Goal: Find specific page/section: Find specific page/section

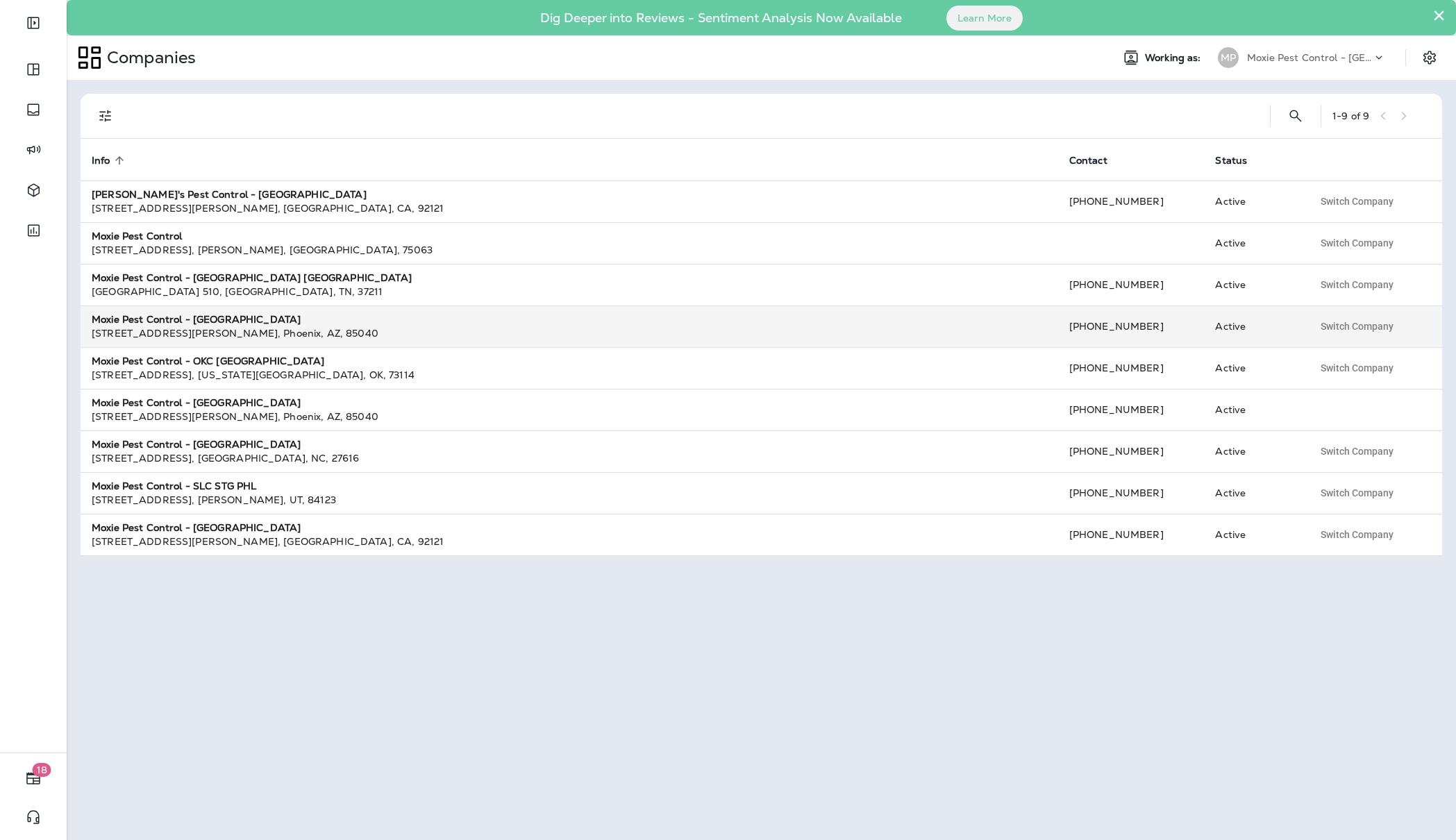
click at [201, 320] on strong "Moxie Pest Control - [GEOGRAPHIC_DATA]" at bounding box center [195, 319] width 209 height 12
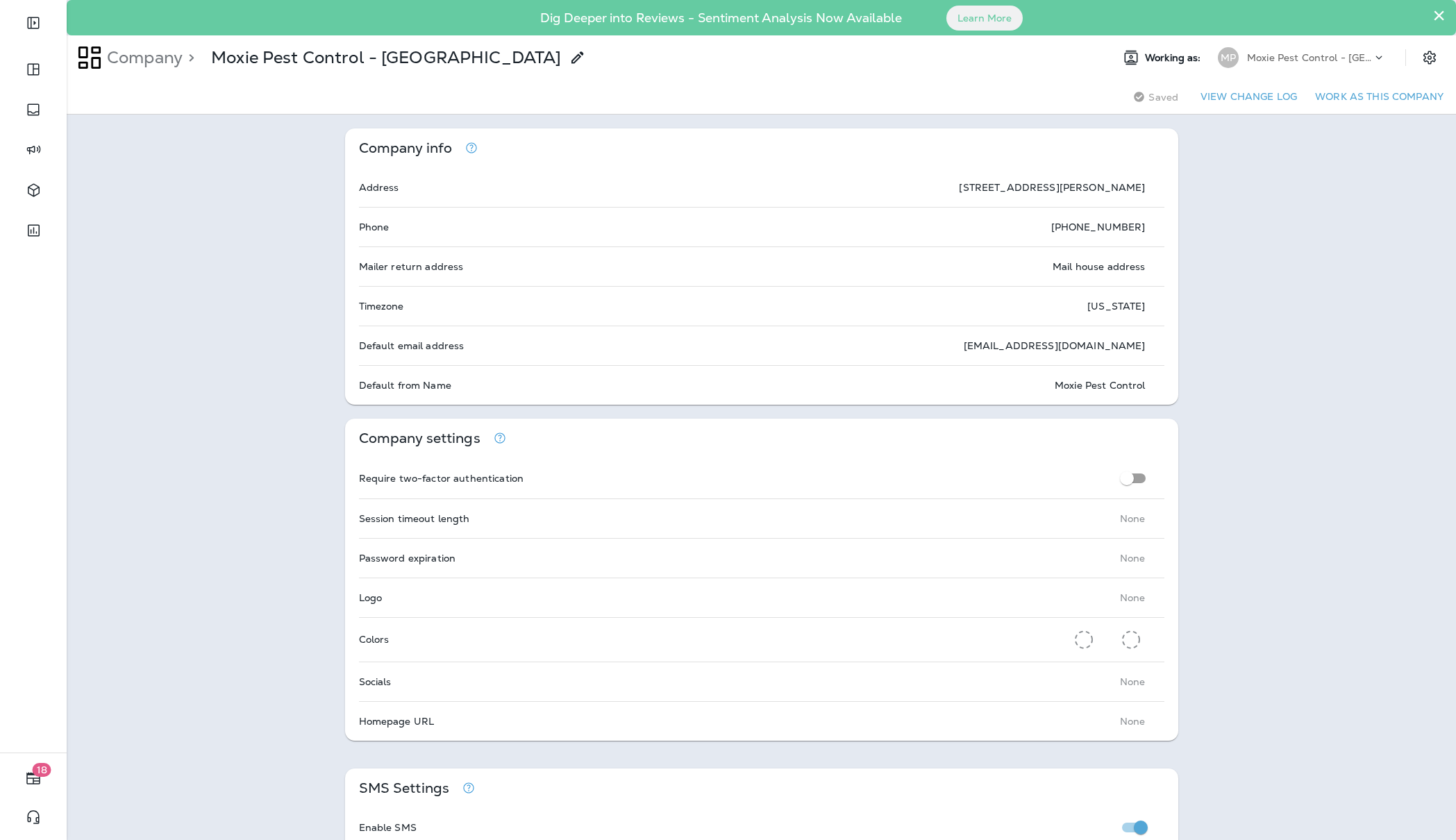
click at [1295, 47] on div "Moxie Pest Control - [GEOGRAPHIC_DATA]" at bounding box center [1309, 57] width 125 height 20
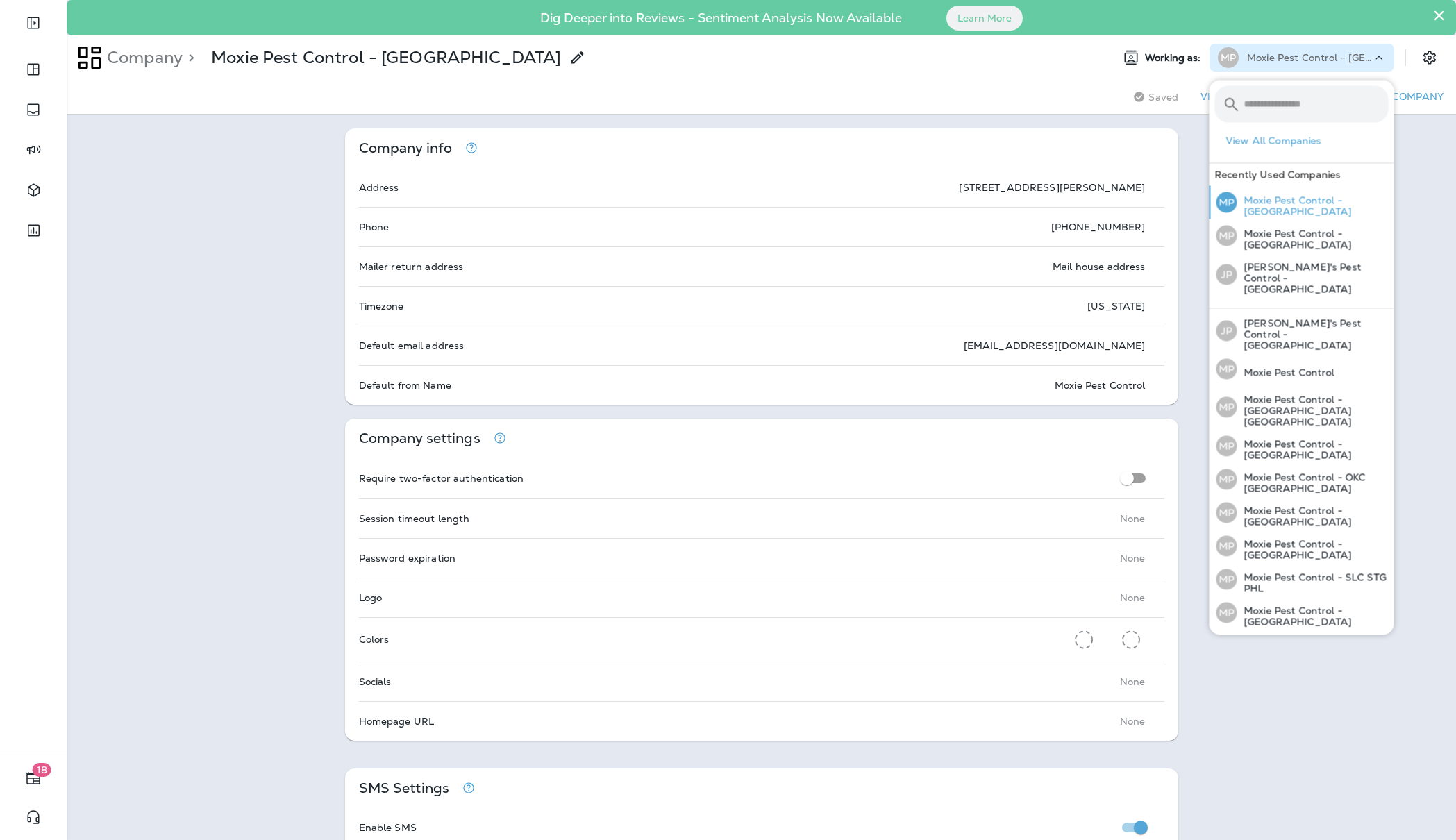
click at [1280, 201] on p "Moxie Pest Control - [GEOGRAPHIC_DATA]" at bounding box center [1312, 206] width 152 height 22
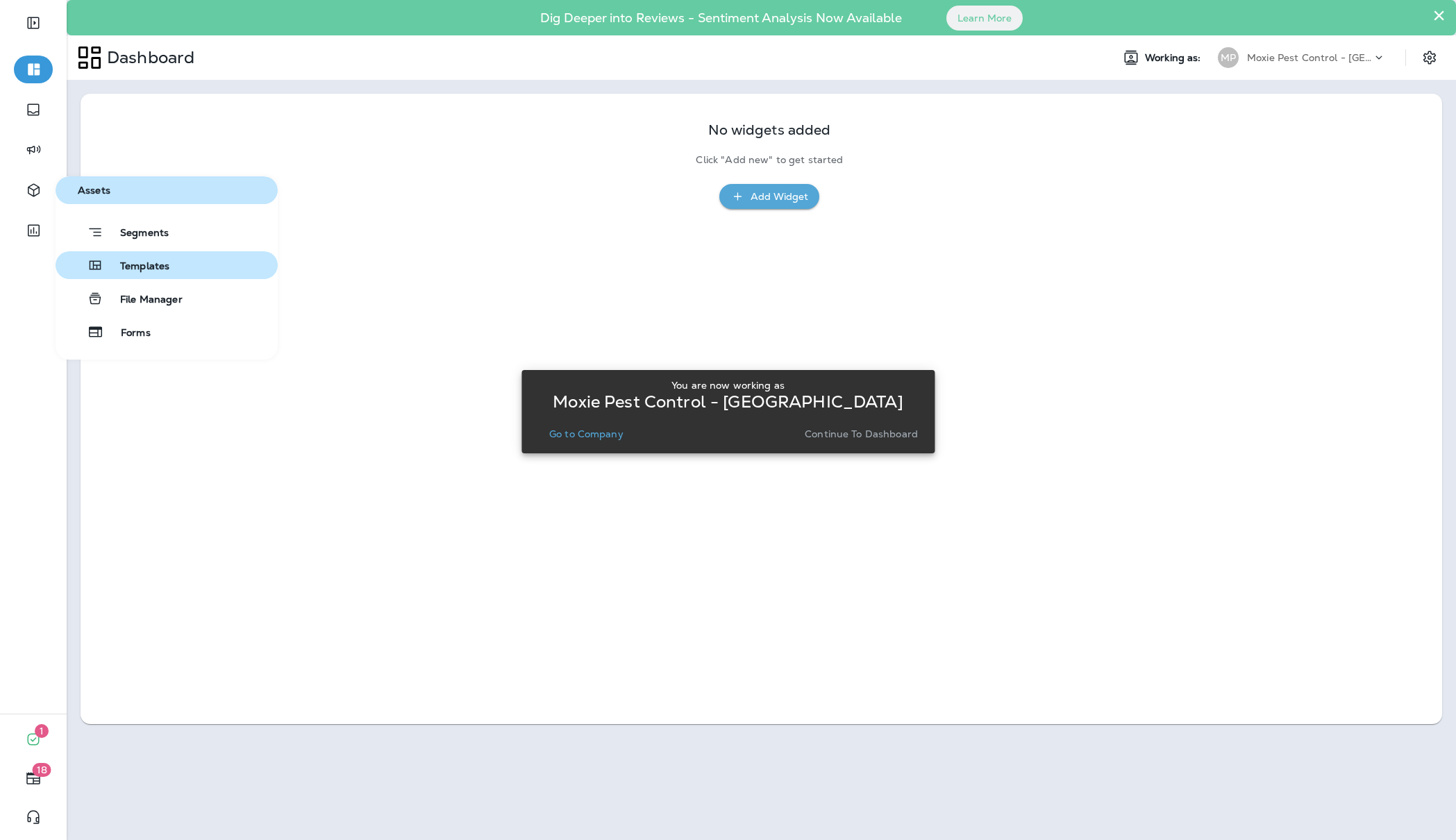
click at [130, 265] on span "Templates" at bounding box center [137, 266] width 66 height 13
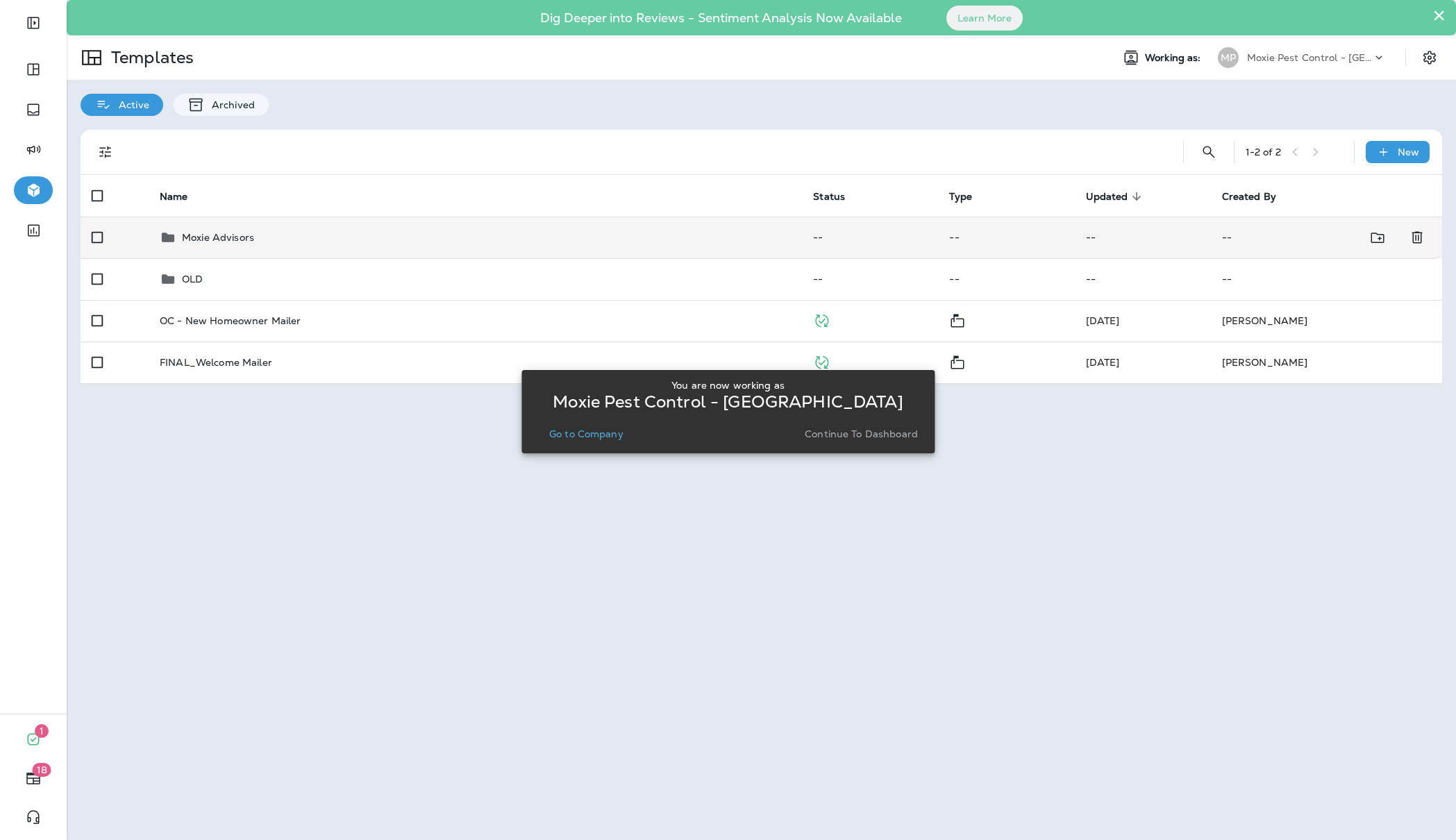
click at [228, 234] on p "Moxie Advisors" at bounding box center [217, 237] width 72 height 12
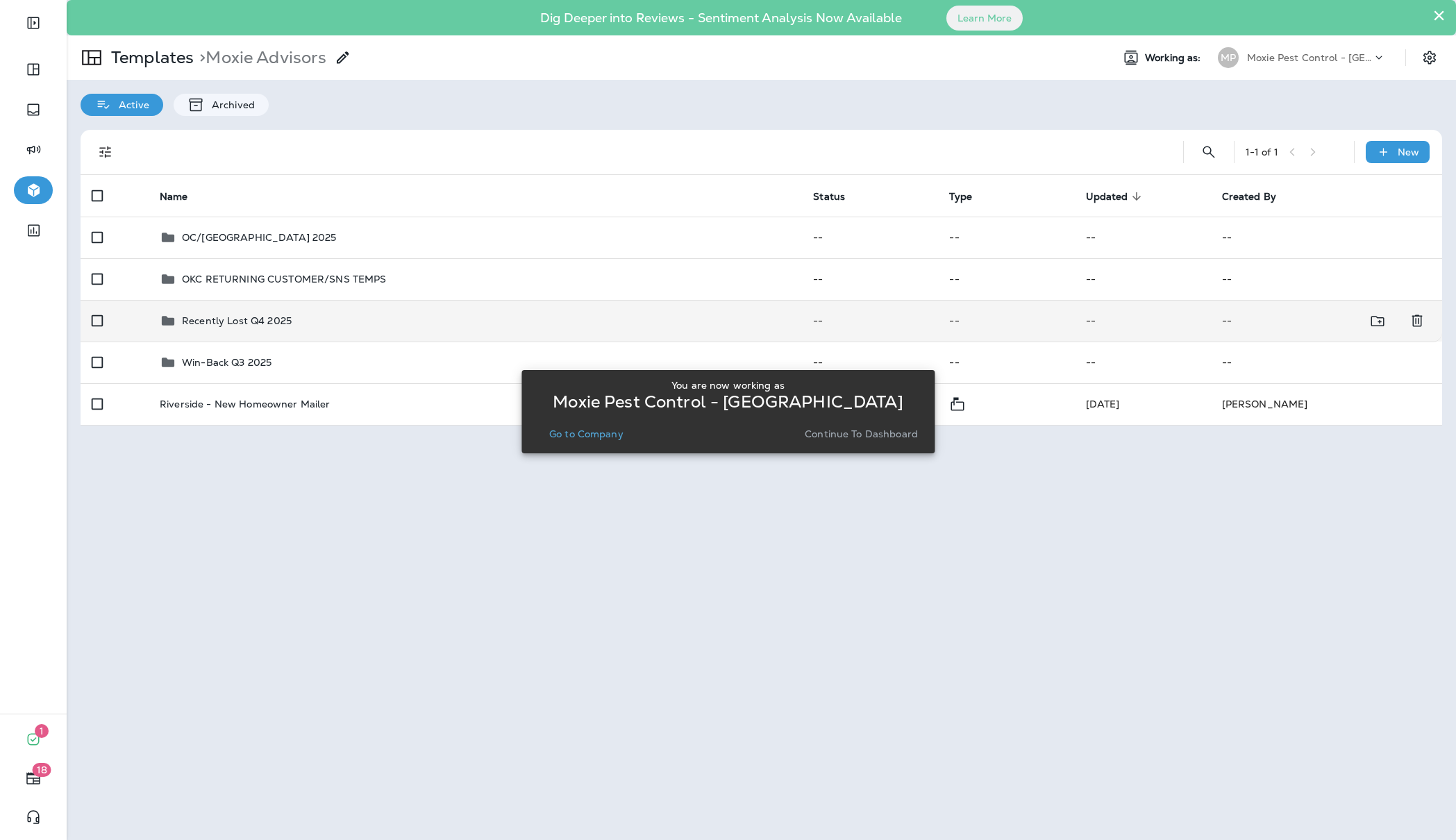
click at [222, 319] on p "Recently Lost Q4 2025" at bounding box center [237, 320] width 110 height 12
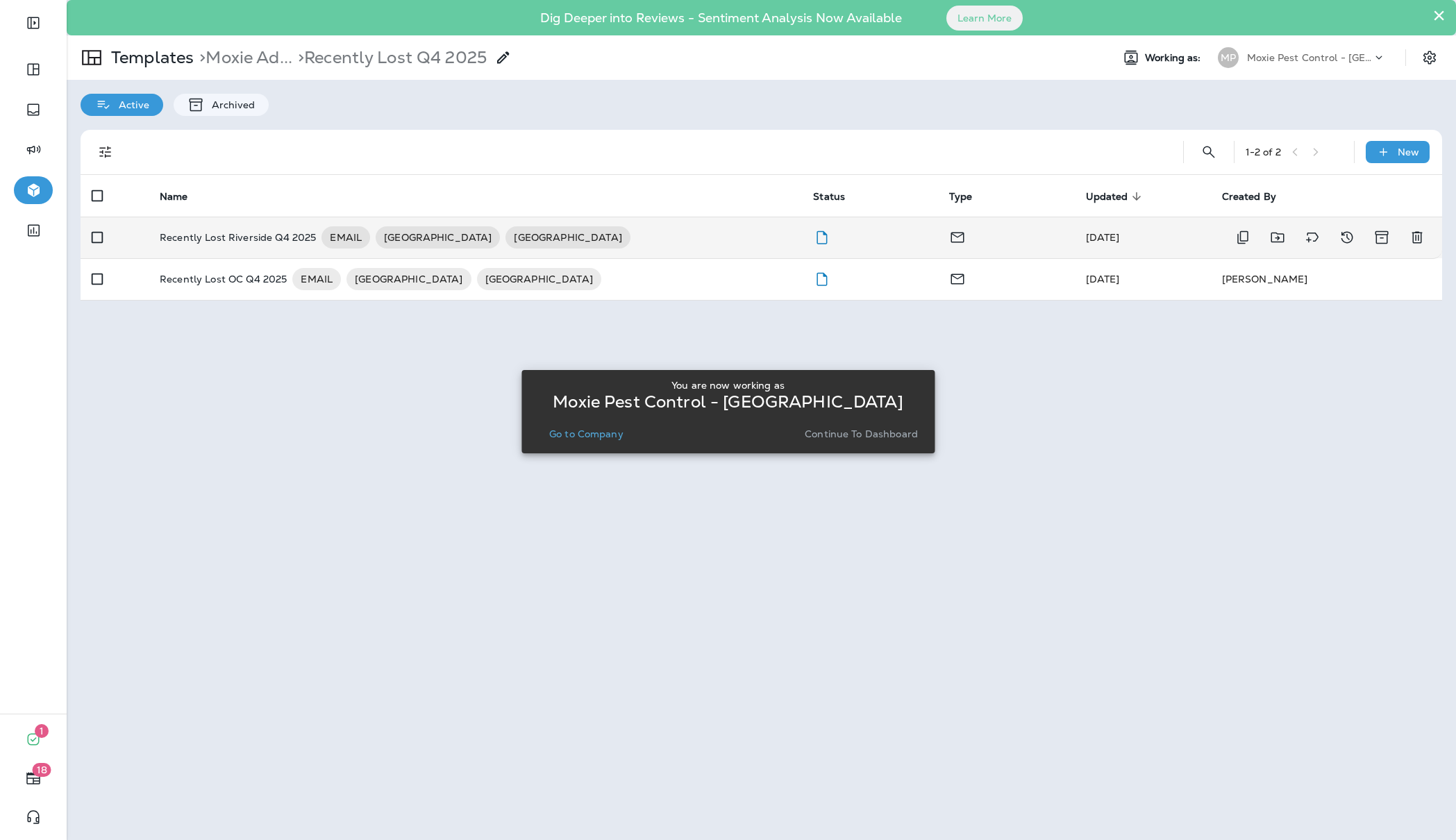
click at [220, 233] on p "Recently Lost Riverside Q4 2025" at bounding box center [238, 237] width 156 height 22
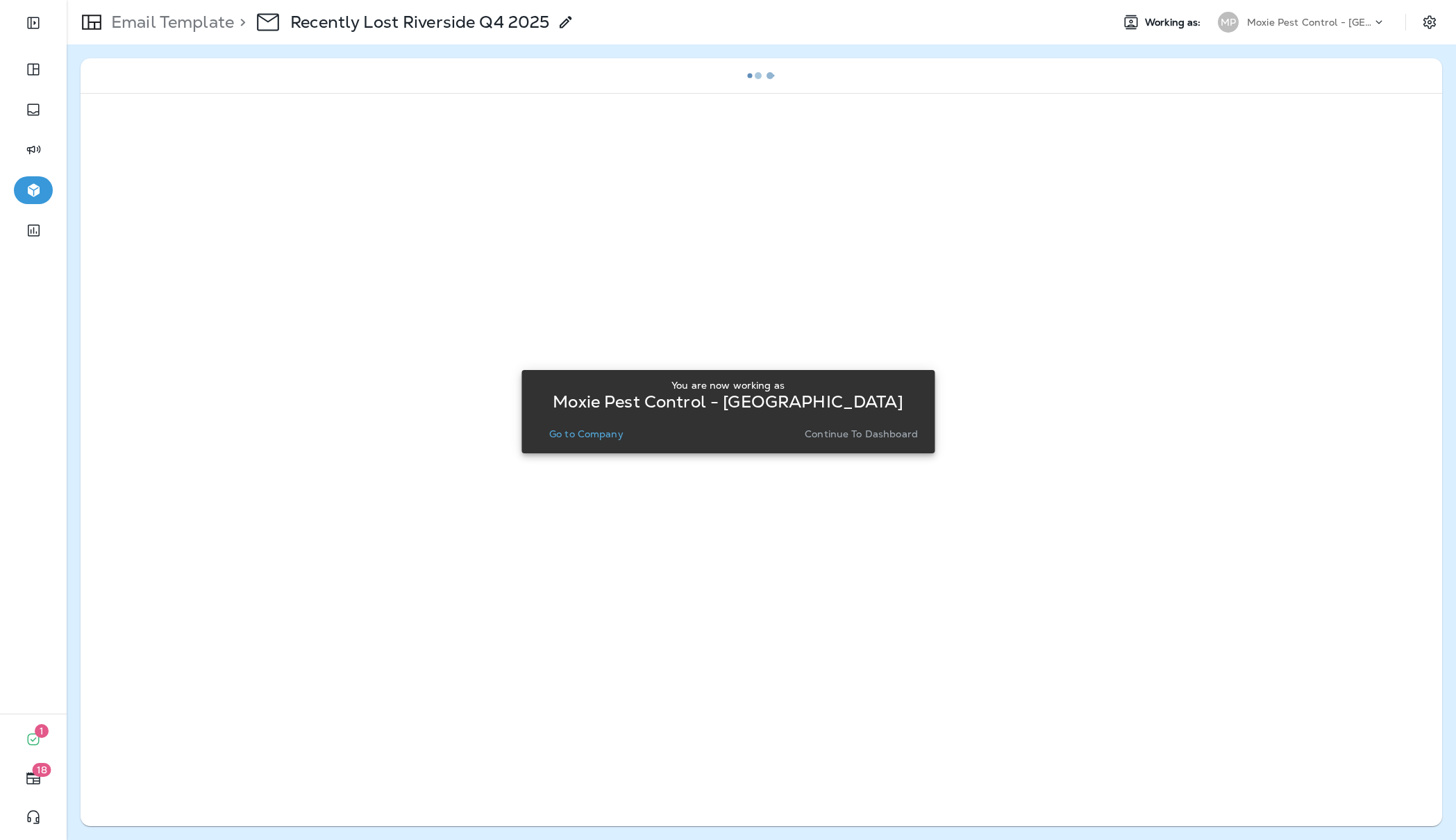
click at [848, 428] on p "Continue to Dashboard" at bounding box center [862, 434] width 114 height 12
